Goal: Check status: Check status

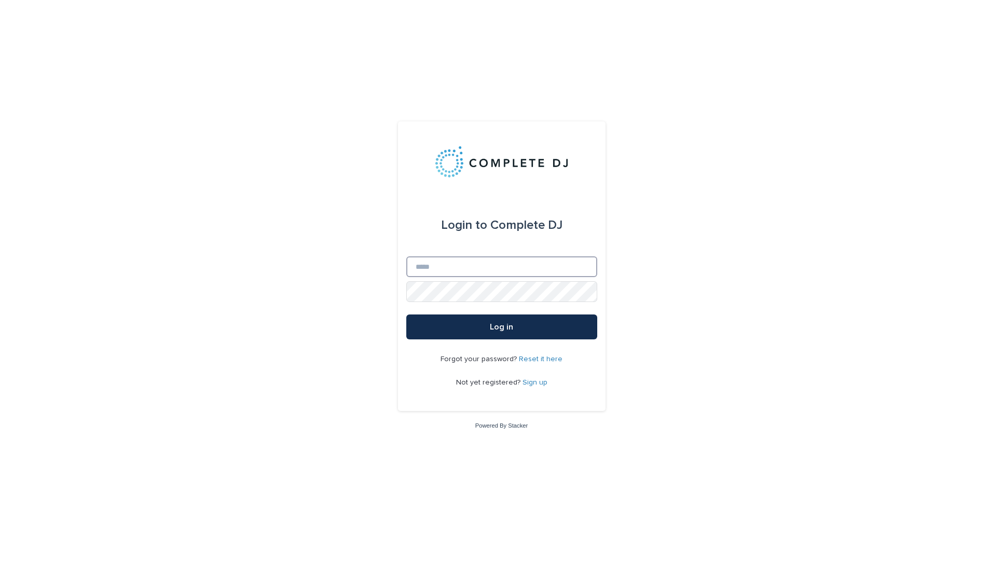
click at [505, 264] on input "Email" at bounding box center [501, 266] width 191 height 21
type input "**********"
click at [519, 322] on button "Log in" at bounding box center [501, 326] width 191 height 25
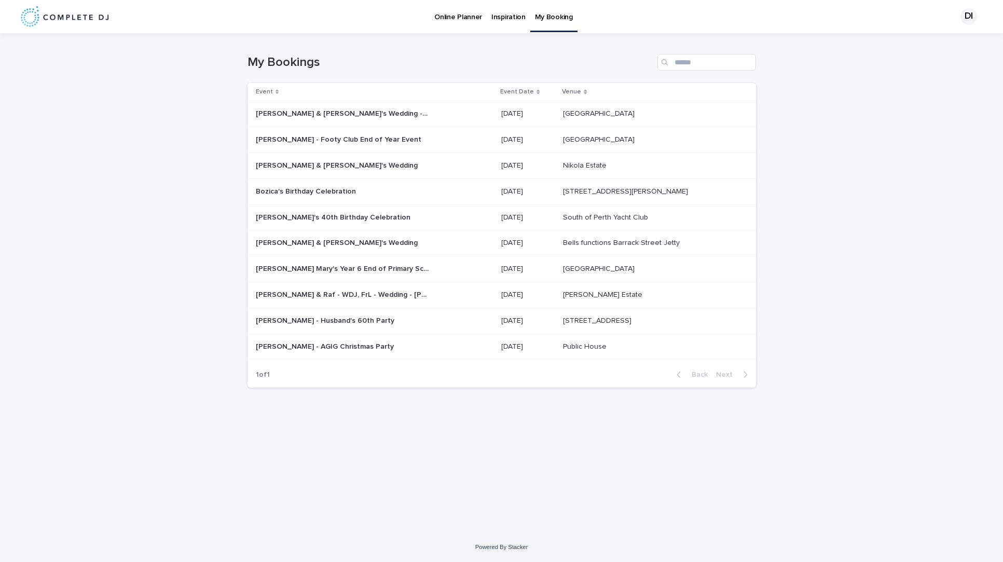
click at [391, 296] on p "Lara & Raf - WDJ, FrL - Wedding - Ambrose package" at bounding box center [343, 293] width 175 height 11
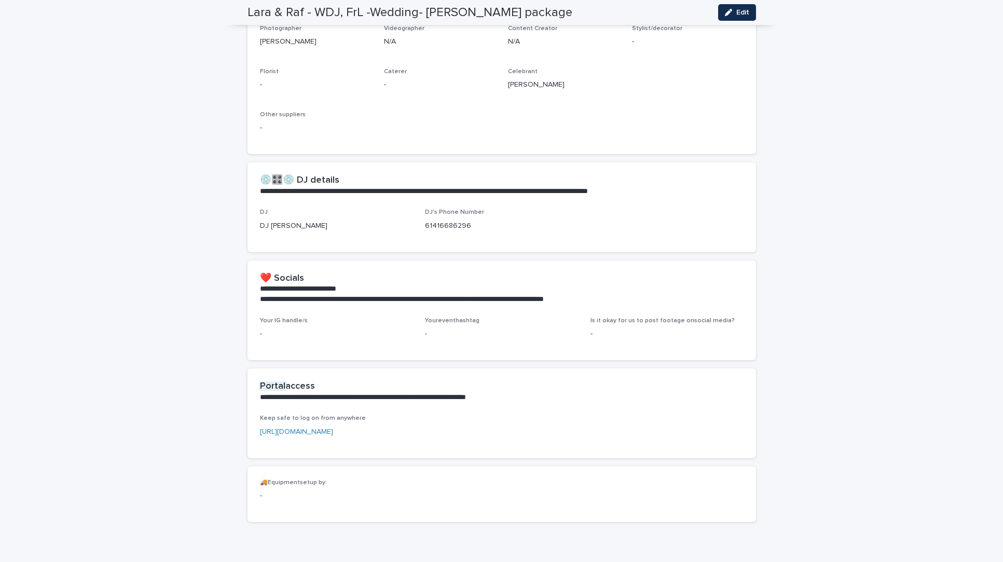
scroll to position [661, 0]
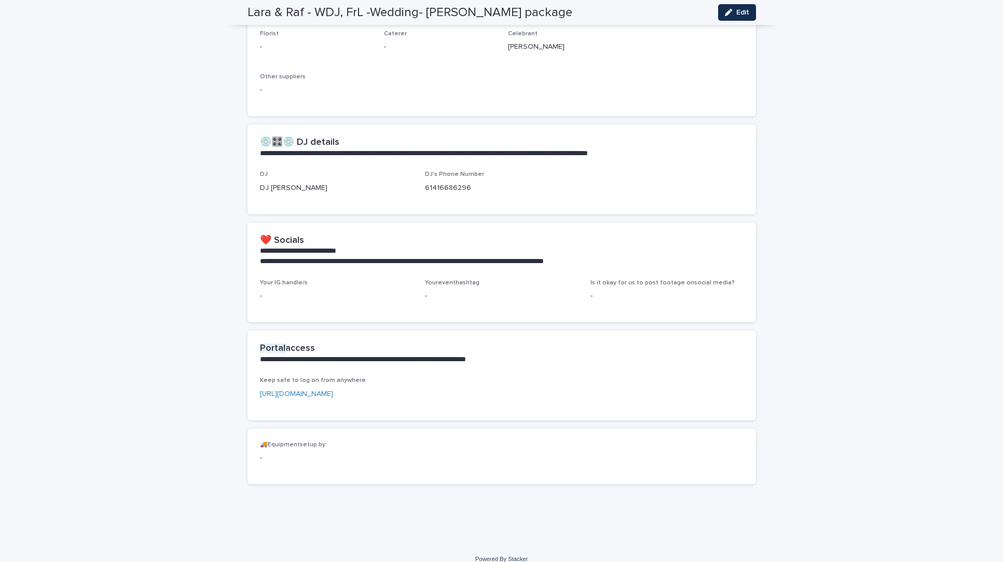
click at [333, 390] on link "https://completedj.airportal.app/login?api_token=fc77ef2a-ee9e-4f62-9fc2-c223f5…" at bounding box center [296, 393] width 73 height 7
